Goal: Information Seeking & Learning: Understand process/instructions

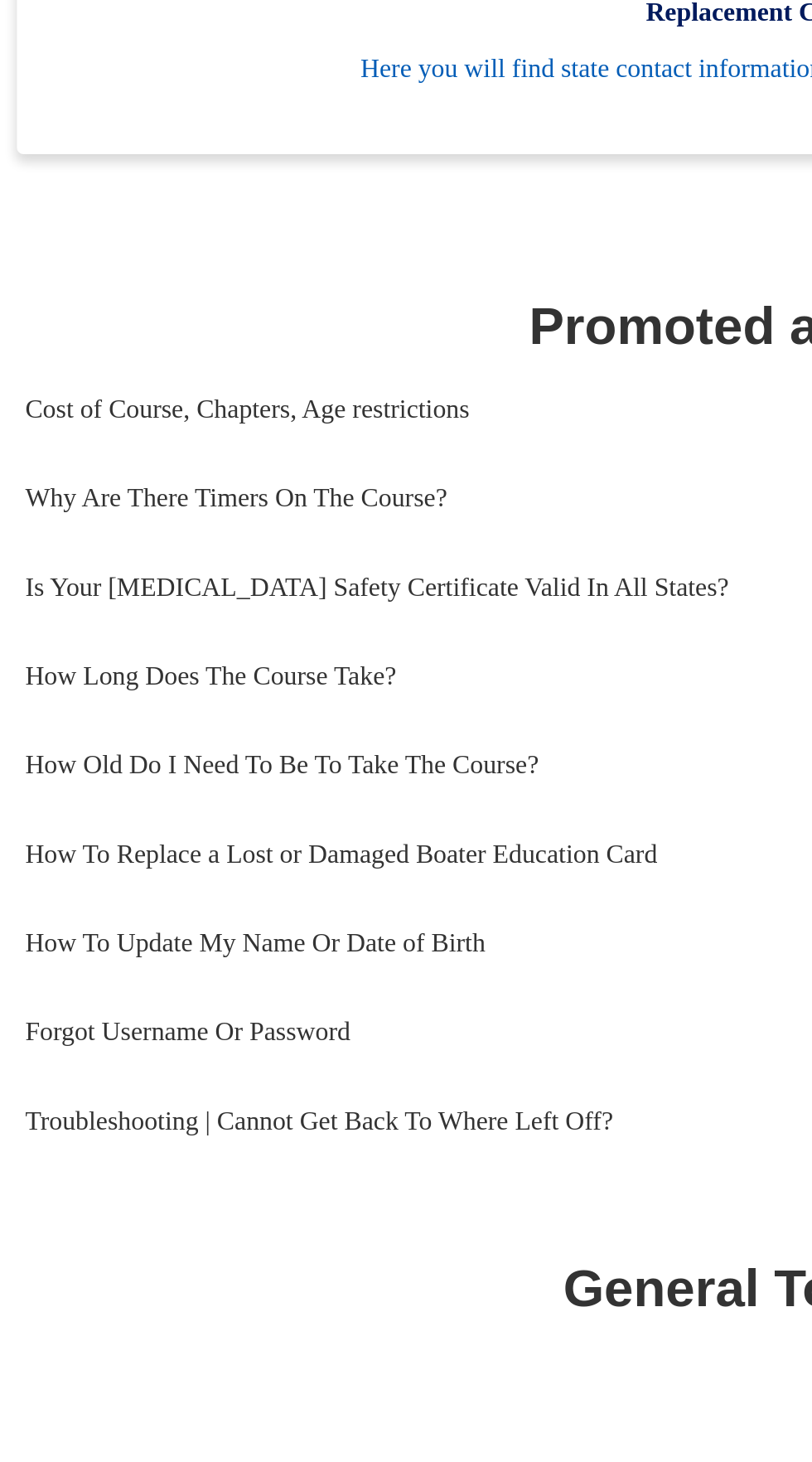
scroll to position [90, 0]
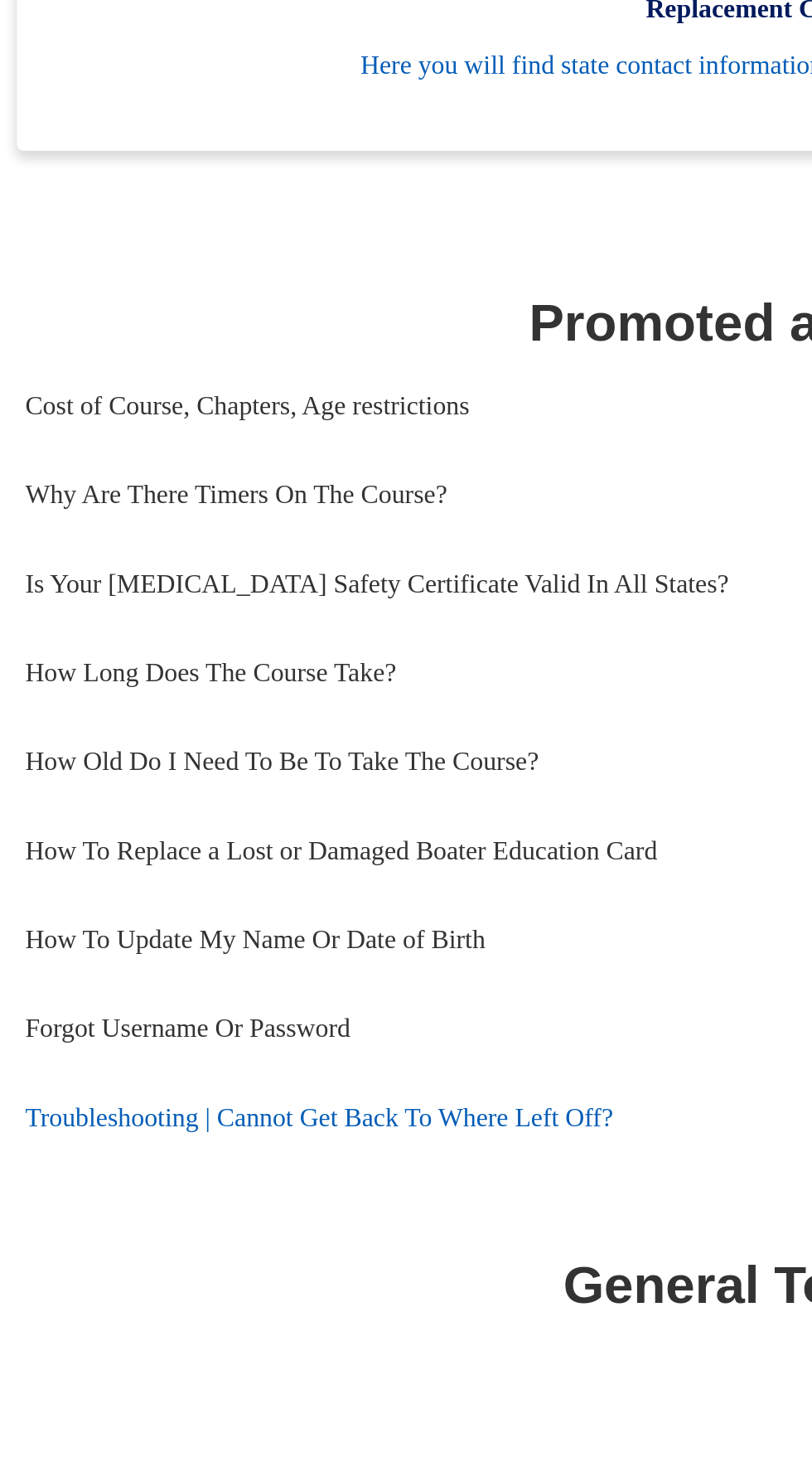
click at [162, 1350] on link "Troubleshooting | Cannot Get Back To Where Left Off?" at bounding box center [406, 1352] width 731 height 45
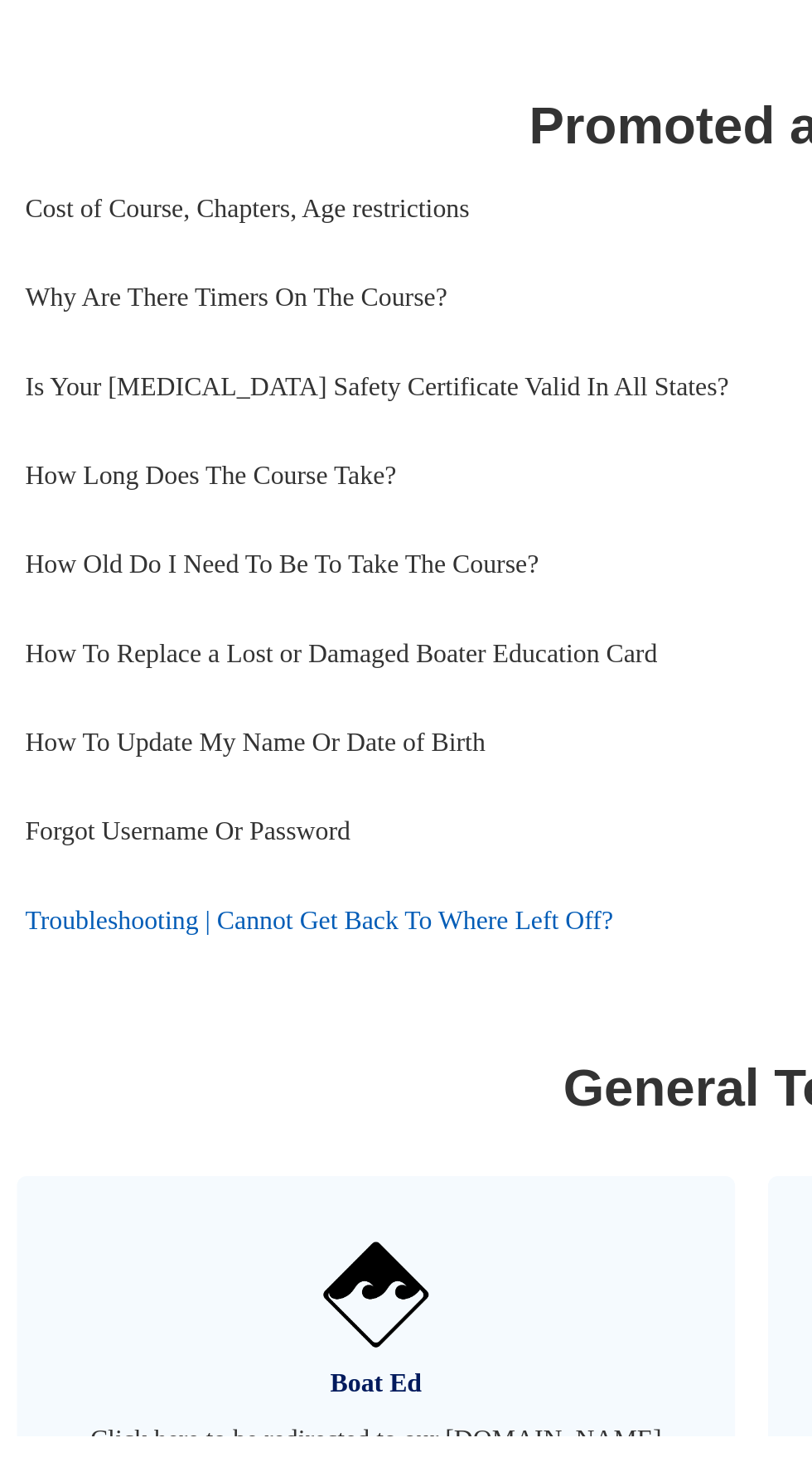
scroll to position [279, 0]
